Goal: Information Seeking & Learning: Learn about a topic

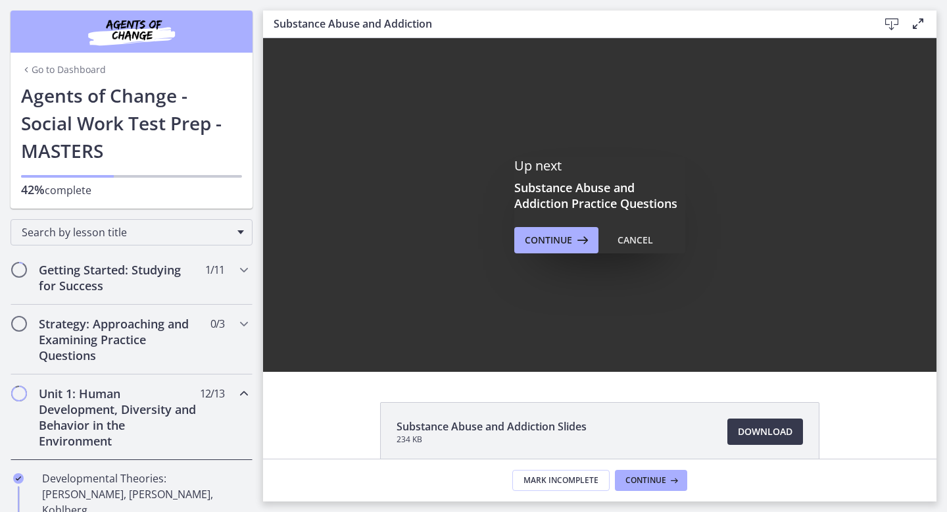
scroll to position [489, 0]
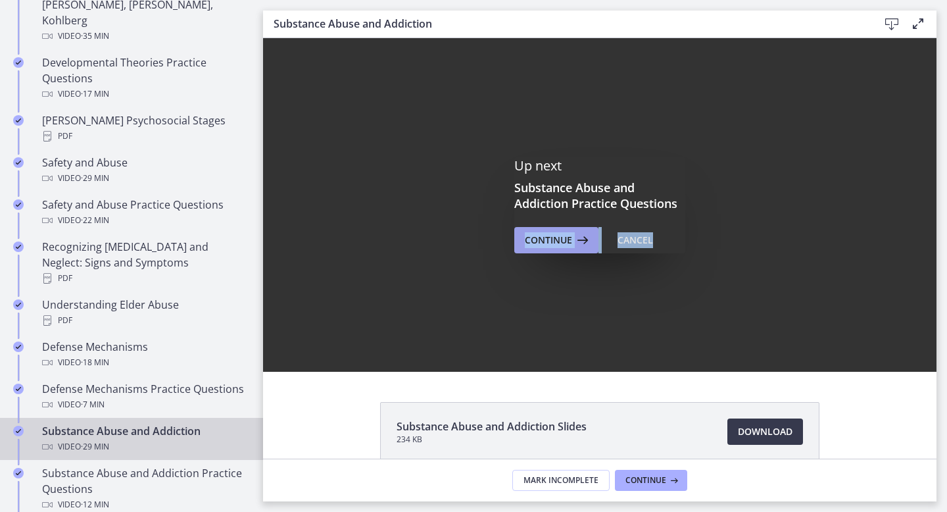
drag, startPoint x: 565, startPoint y: 264, endPoint x: 578, endPoint y: 248, distance: 20.6
click at [578, 248] on div "Up next Substance Abuse and Addiction Practice Questions Continue Cancel" at bounding box center [599, 204] width 673 height 333
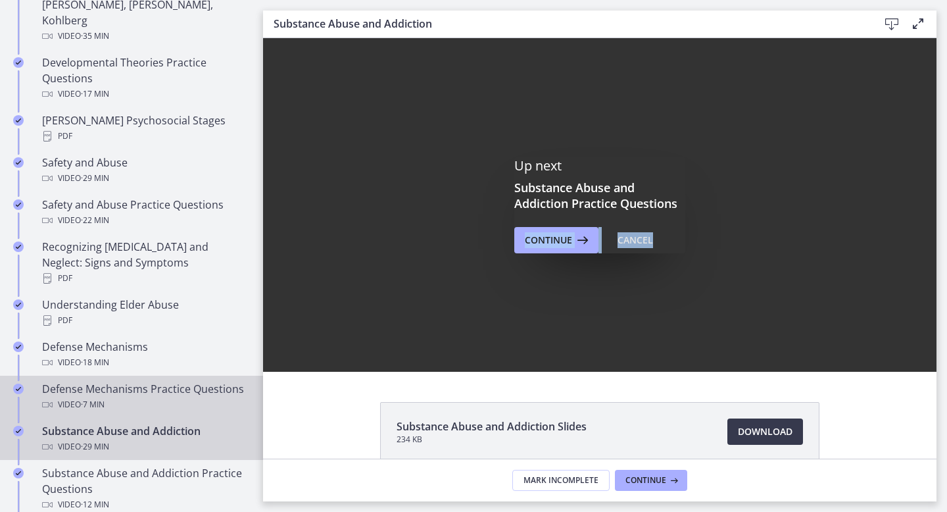
click at [111, 396] on div "Video · 7 min" at bounding box center [144, 404] width 205 height 16
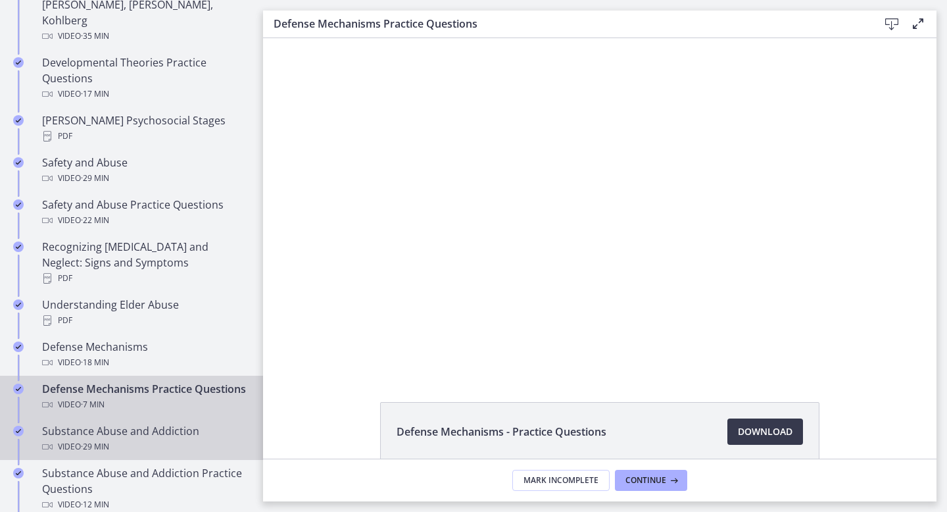
click at [89, 419] on link "Substance Abuse and Addiction Video · 29 min" at bounding box center [131, 439] width 263 height 42
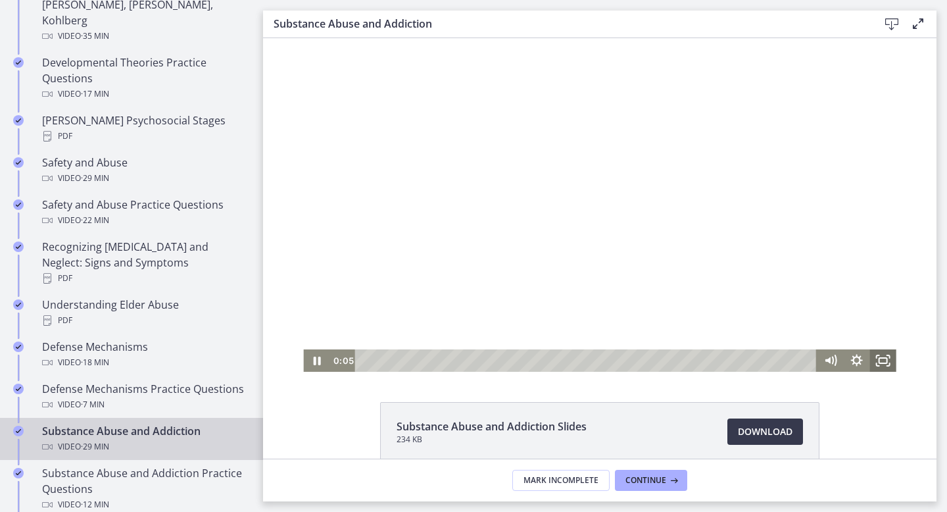
click at [894, 366] on icon "Fullscreen" at bounding box center [883, 360] width 26 height 22
click at [700, 95] on div at bounding box center [599, 204] width 592 height 333
